Goal: Information Seeking & Learning: Learn about a topic

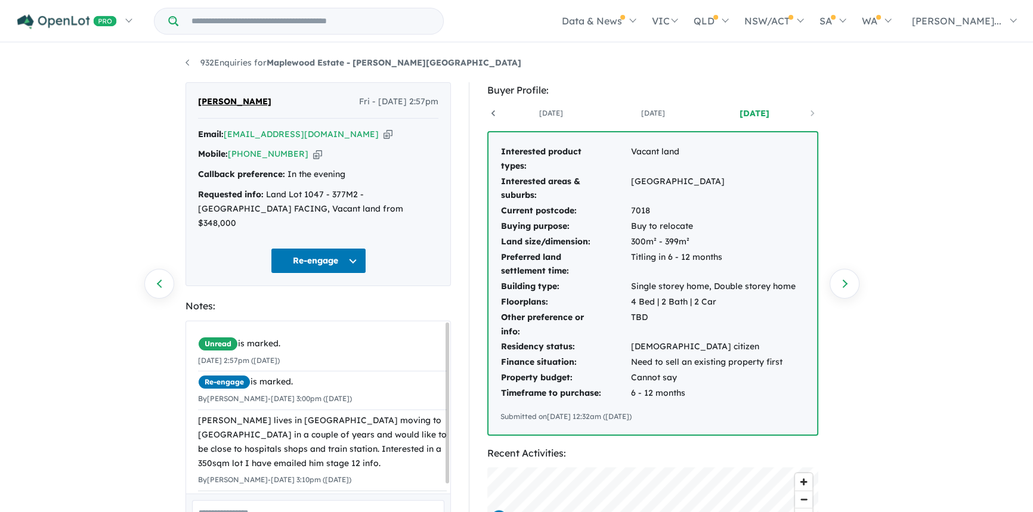
scroll to position [0, 88]
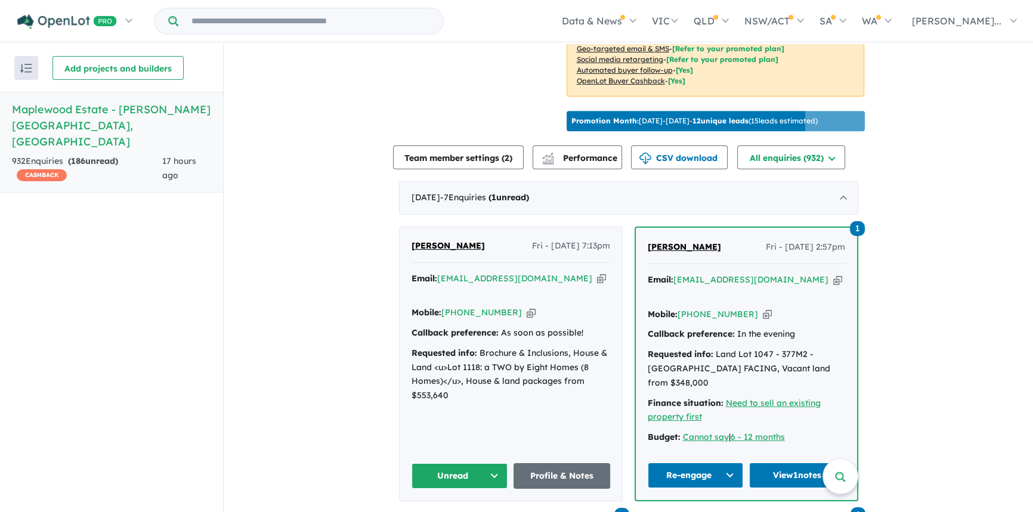
scroll to position [990, 0]
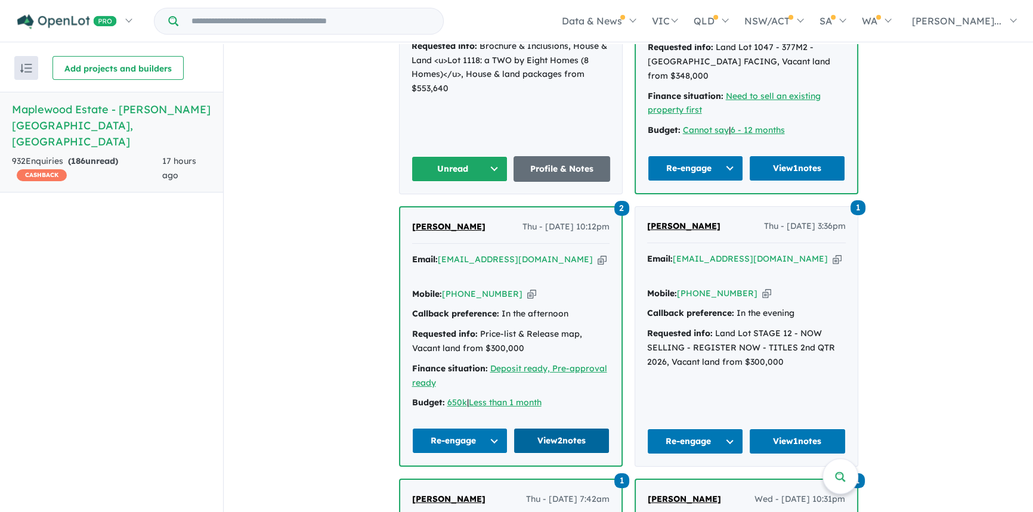
click at [556, 428] on link "View 2 notes" at bounding box center [561, 441] width 96 height 26
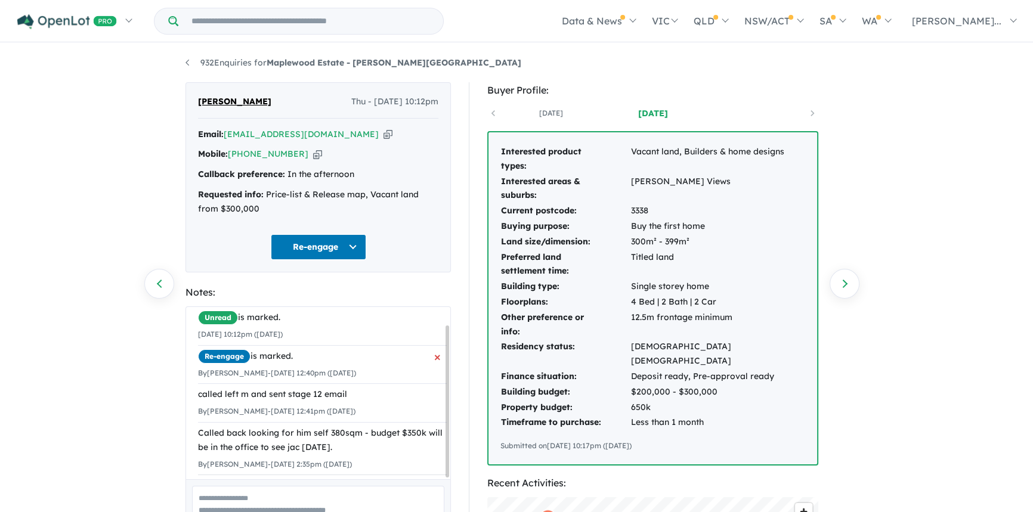
scroll to position [19, 0]
drag, startPoint x: 513, startPoint y: 391, endPoint x: 654, endPoint y: 394, distance: 140.8
click at [654, 400] on tr "Property budget: 650k" at bounding box center [652, 408] width 305 height 16
click at [678, 400] on td "650k" at bounding box center [717, 408] width 175 height 16
click at [693, 305] on td "4 Bed | 2 Bath | 2 Car" at bounding box center [717, 303] width 175 height 16
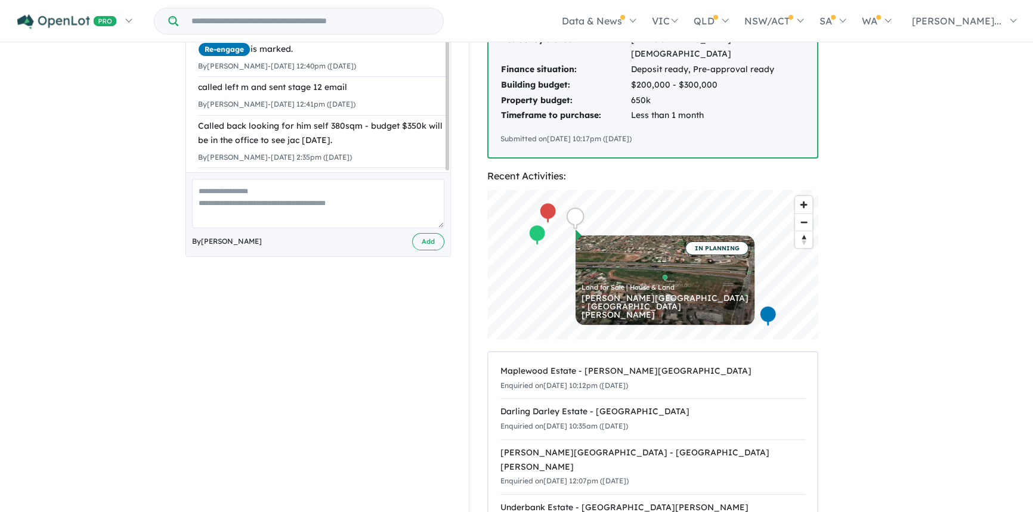
scroll to position [0, 0]
